Goal: Transaction & Acquisition: Purchase product/service

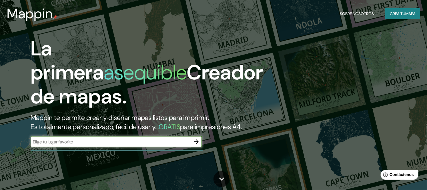
click at [97, 145] on input "text" at bounding box center [111, 142] width 160 height 7
type input "Montalvo ecuador"
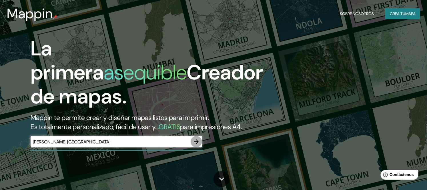
click at [194, 145] on icon "button" at bounding box center [196, 141] width 7 height 7
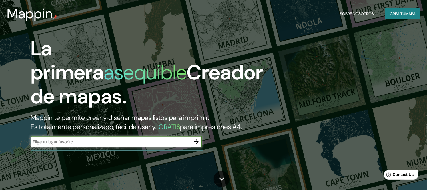
click at [150, 147] on div "​" at bounding box center [116, 141] width 171 height 11
type input "[GEOGRAPHIC_DATA]"
click at [196, 144] on icon "button" at bounding box center [196, 141] width 5 height 5
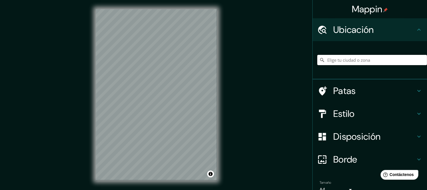
click at [367, 61] on input "Elige tu ciudad o zona" at bounding box center [372, 60] width 110 height 10
click at [348, 66] on div "[GEOGRAPHIC_DATA] [GEOGRAPHIC_DATA] [GEOGRAPHIC_DATA][DATE][PERSON_NAME] [GEOGR…" at bounding box center [372, 60] width 110 height 29
click at [348, 61] on input "[GEOGRAPHIC_DATA]" at bounding box center [372, 60] width 110 height 10
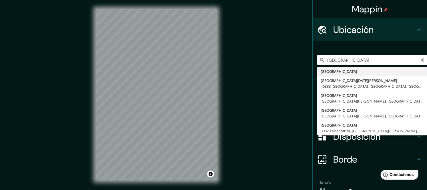
click at [348, 61] on input "[GEOGRAPHIC_DATA]" at bounding box center [372, 60] width 110 height 10
type input "[GEOGRAPHIC_DATA]"
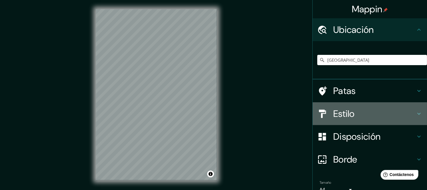
click at [325, 121] on div "Estilo" at bounding box center [370, 113] width 114 height 23
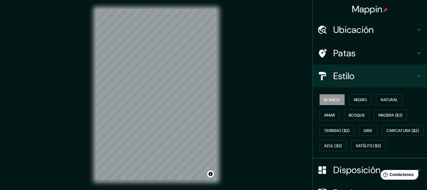
click at [353, 79] on h4 "Estilo" at bounding box center [374, 75] width 82 height 11
click at [353, 53] on h4 "Patas" at bounding box center [374, 52] width 82 height 11
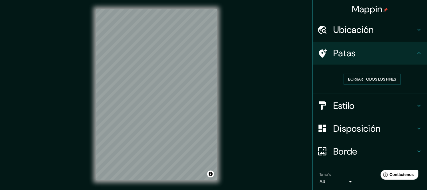
click at [366, 29] on font "Ubicación" at bounding box center [353, 30] width 41 height 12
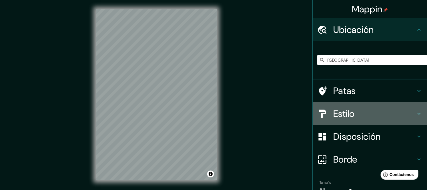
click at [358, 119] on h4 "Estilo" at bounding box center [374, 113] width 82 height 11
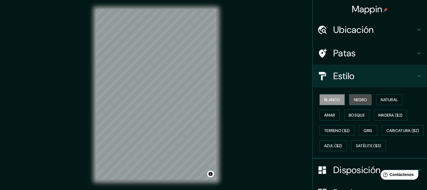
click at [358, 100] on font "Negro" at bounding box center [360, 99] width 13 height 5
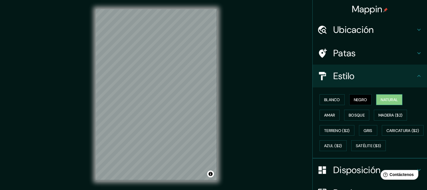
click at [396, 95] on button "Natural" at bounding box center [389, 99] width 26 height 11
click at [324, 102] on font "Blanco" at bounding box center [332, 99] width 16 height 7
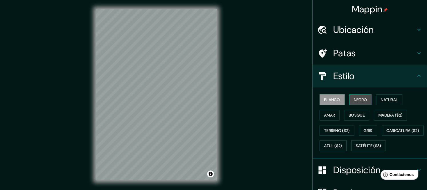
click at [359, 101] on font "Negro" at bounding box center [360, 99] width 13 height 5
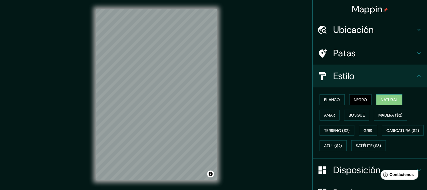
click at [387, 99] on font "Natural" at bounding box center [389, 99] width 17 height 5
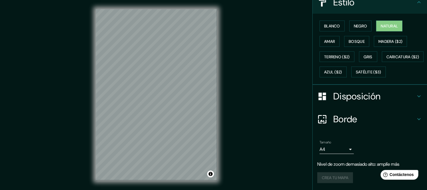
click at [373, 96] on font "Disposición" at bounding box center [356, 96] width 47 height 12
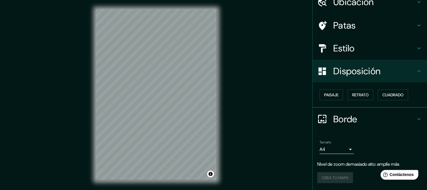
scroll to position [26, 0]
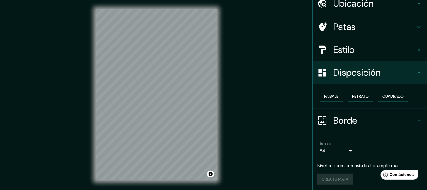
click at [367, 124] on h4 "Borde" at bounding box center [374, 120] width 82 height 11
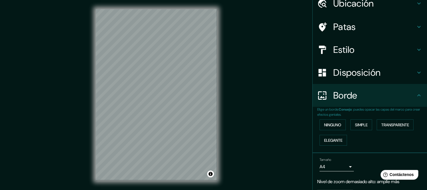
click at [370, 96] on h4 "Borde" at bounding box center [374, 95] width 82 height 11
click at [370, 76] on font "Disposición" at bounding box center [356, 73] width 47 height 12
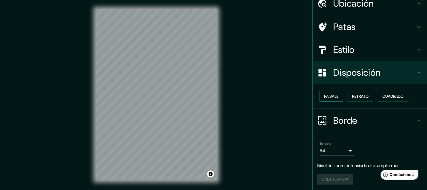
click at [327, 98] on font "Paisaje" at bounding box center [331, 96] width 14 height 5
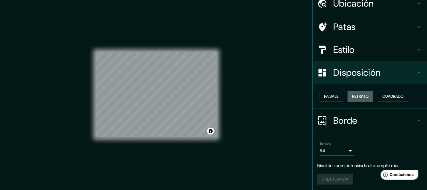
click at [352, 98] on font "Retrato" at bounding box center [360, 96] width 17 height 5
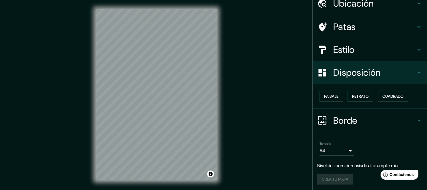
click at [372, 96] on div "Paisaje Retrato Cuadrado" at bounding box center [372, 96] width 110 height 15
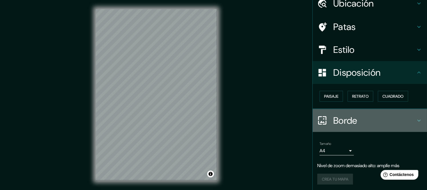
click at [343, 119] on font "Borde" at bounding box center [345, 121] width 24 height 12
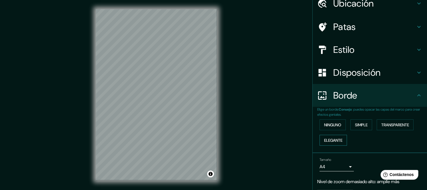
click at [342, 135] on button "Elegante" at bounding box center [332, 140] width 27 height 11
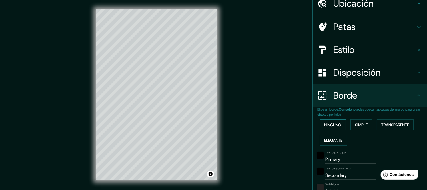
click at [339, 125] on button "Ninguno" at bounding box center [332, 124] width 26 height 11
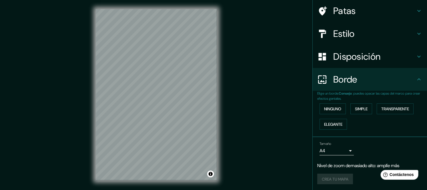
scroll to position [0, 0]
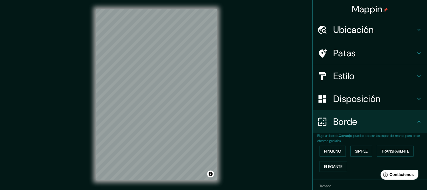
click at [349, 55] on font "Patas" at bounding box center [344, 53] width 23 height 12
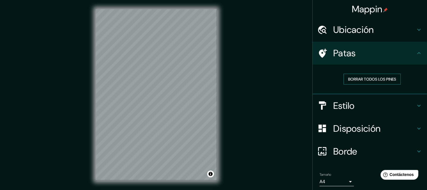
click at [361, 75] on font "Borrar todos los pines" at bounding box center [372, 78] width 48 height 7
click at [361, 33] on font "Ubicación" at bounding box center [353, 30] width 41 height 12
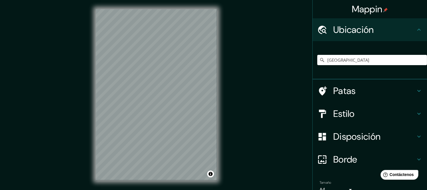
click at [352, 74] on div "[GEOGRAPHIC_DATA]" at bounding box center [370, 60] width 114 height 38
click at [352, 62] on input "[GEOGRAPHIC_DATA]" at bounding box center [372, 60] width 110 height 10
